Goal: Information Seeking & Learning: Learn about a topic

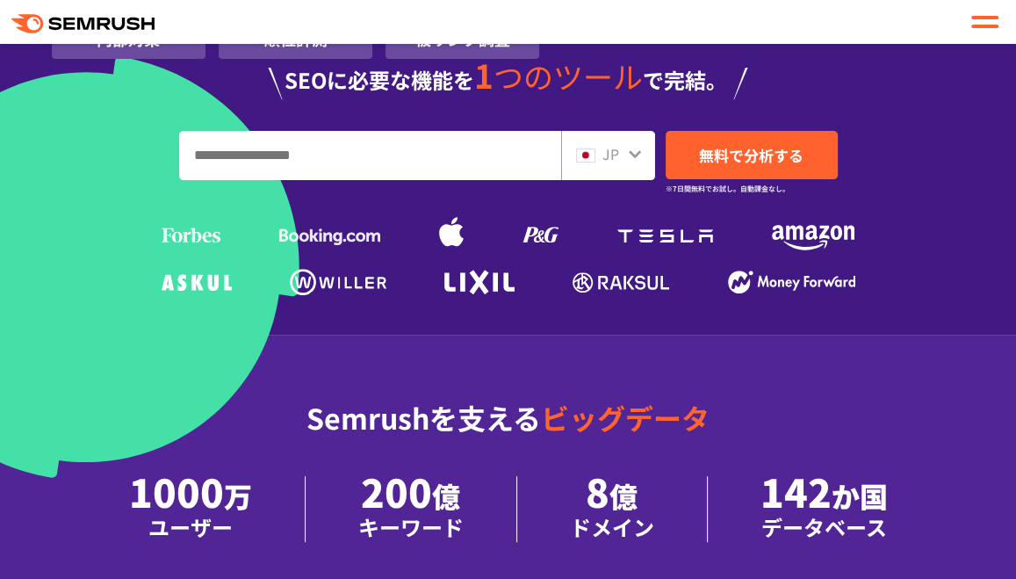
scroll to position [439, 0]
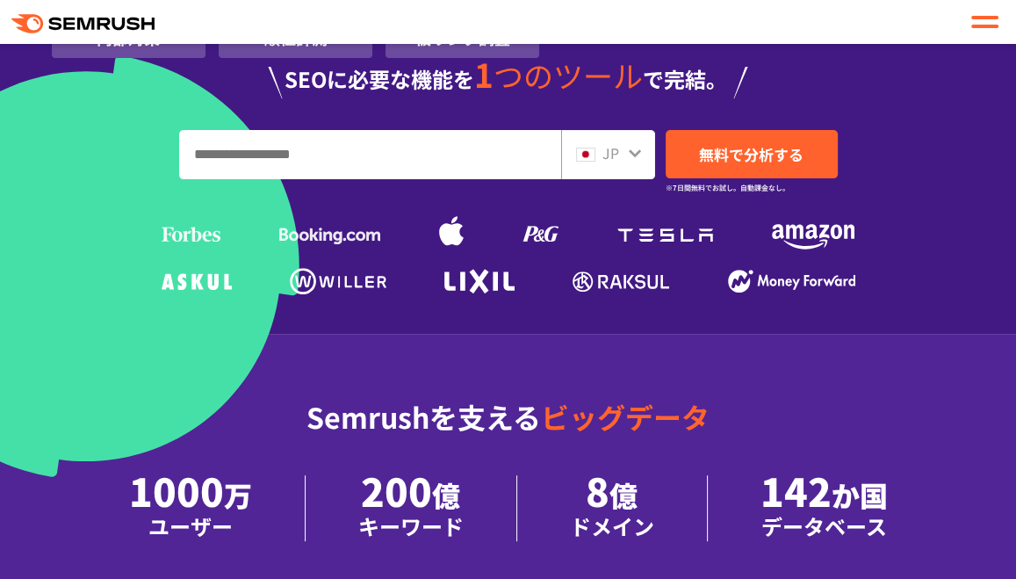
click at [320, 157] on input "URL、キーワードを入力してください" at bounding box center [370, 154] width 380 height 47
type input "**"
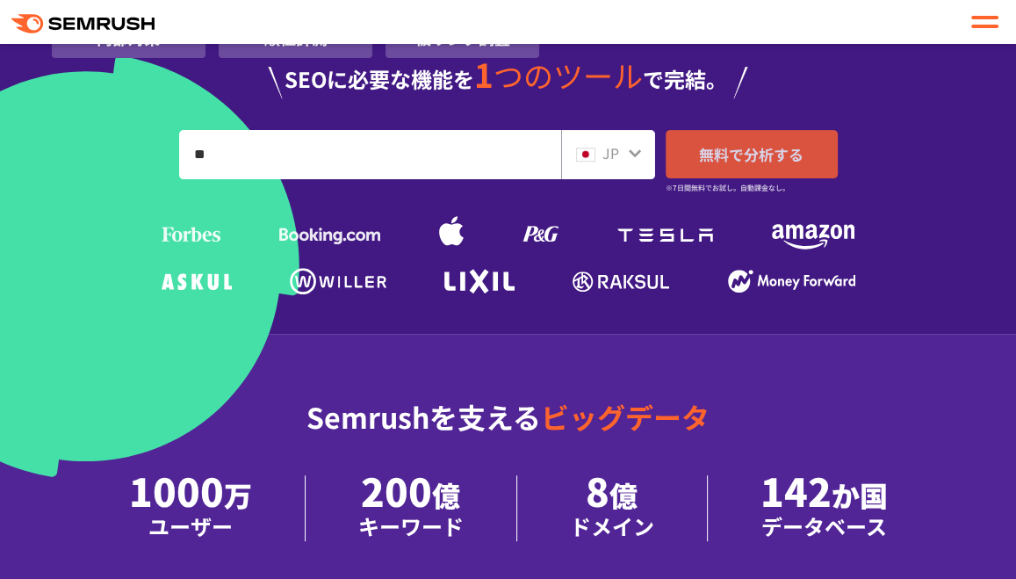
drag, startPoint x: 762, startPoint y: 160, endPoint x: 773, endPoint y: 175, distance: 18.8
click at [762, 160] on span "無料で分析する" at bounding box center [751, 154] width 104 height 22
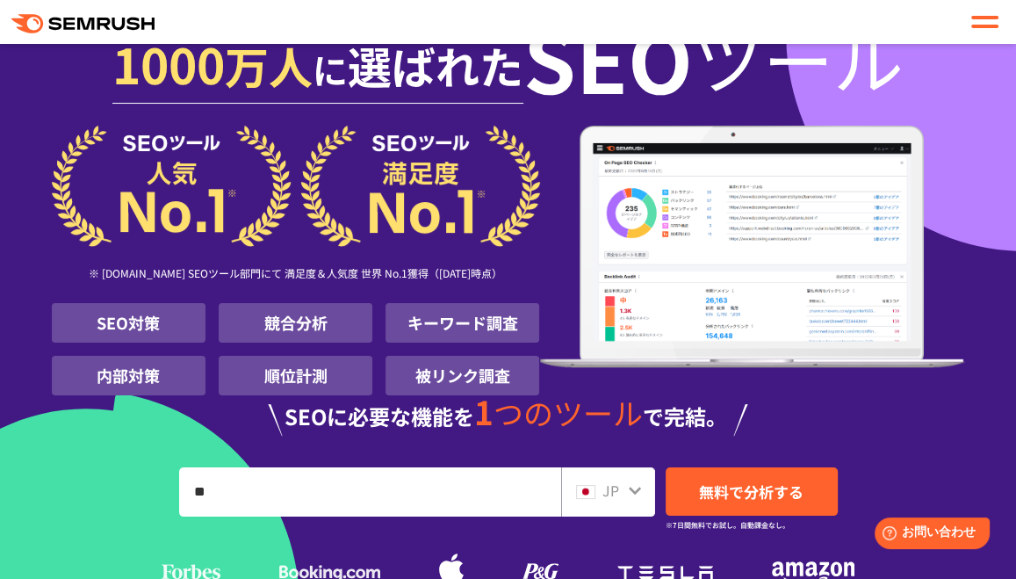
scroll to position [0, 0]
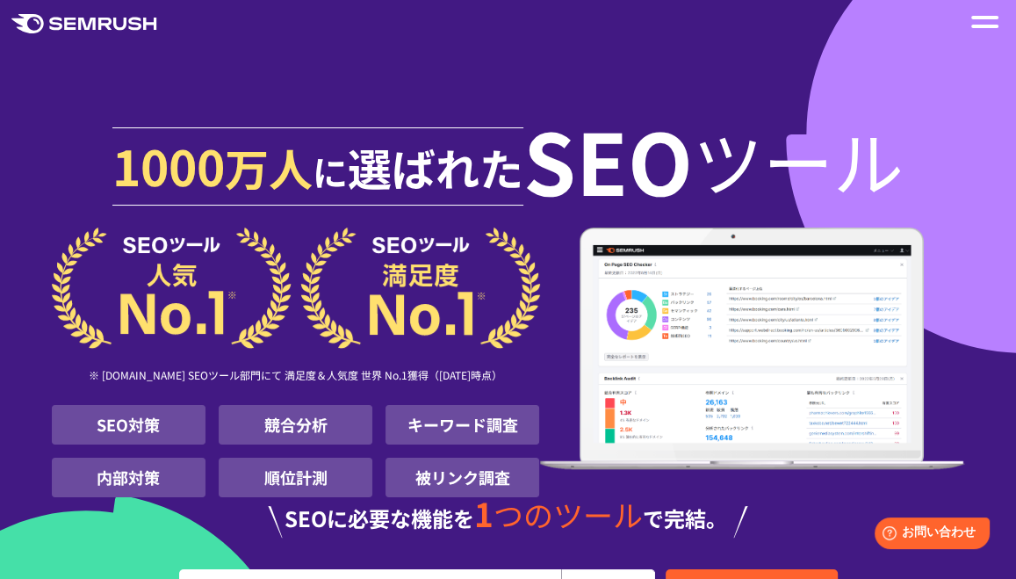
click at [988, 26] on span at bounding box center [984, 27] width 27 height 4
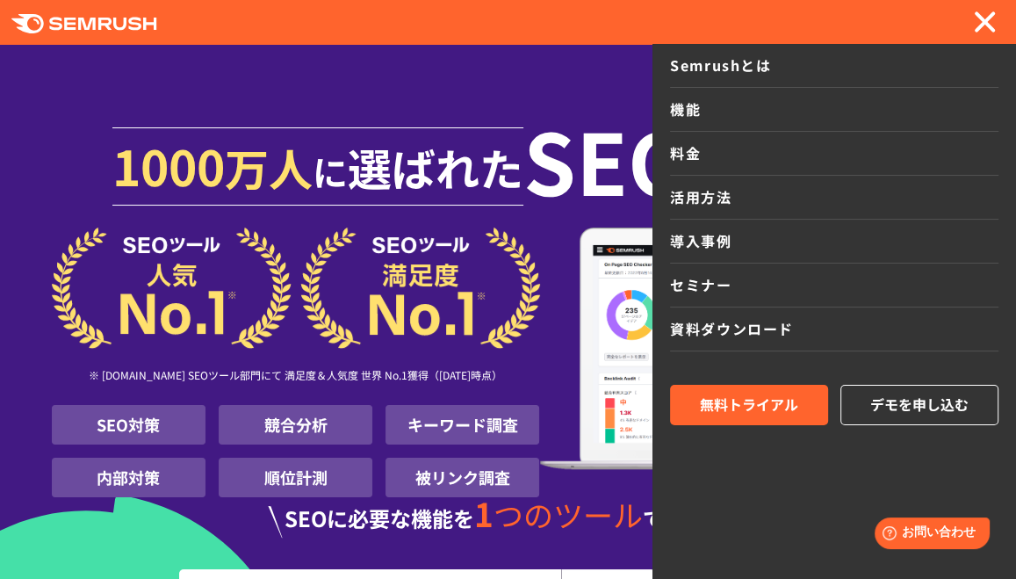
click at [685, 154] on link "料金" at bounding box center [834, 154] width 328 height 44
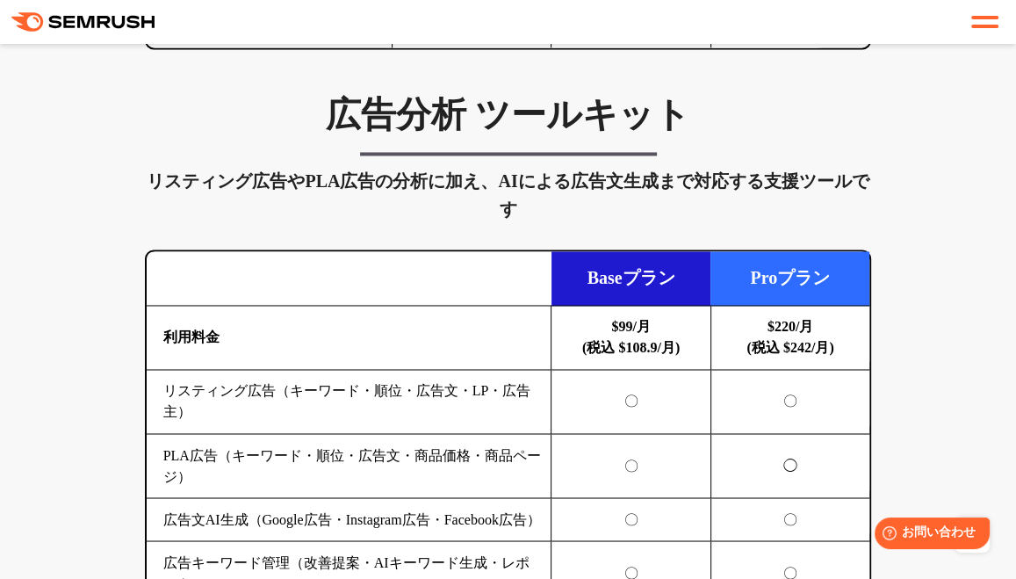
scroll to position [2195, 0]
